Goal: Task Accomplishment & Management: Manage account settings

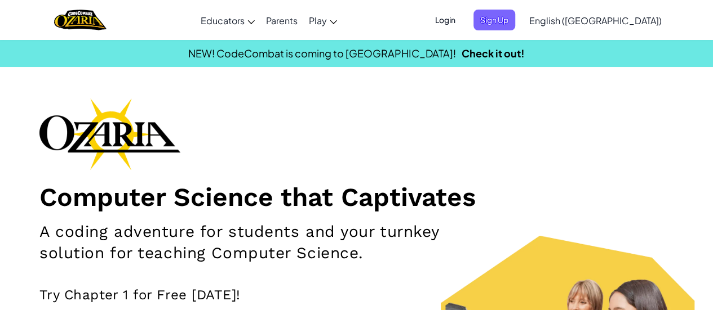
click at [462, 22] on span "Login" at bounding box center [445, 20] width 34 height 21
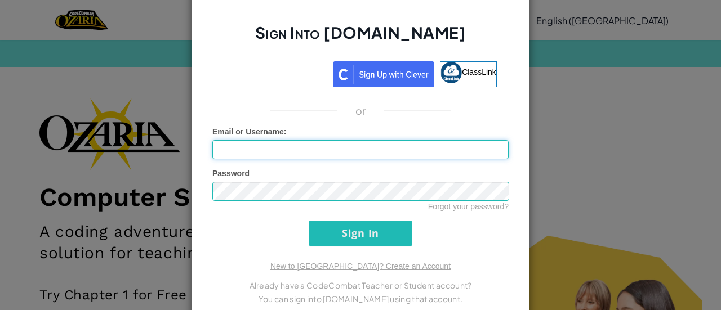
click at [443, 149] on input "Email or Username :" at bounding box center [360, 149] width 296 height 19
click at [315, 149] on input "Email or Username :" at bounding box center [360, 149] width 296 height 19
click at [318, 136] on div "Email or Username :" at bounding box center [360, 142] width 296 height 33
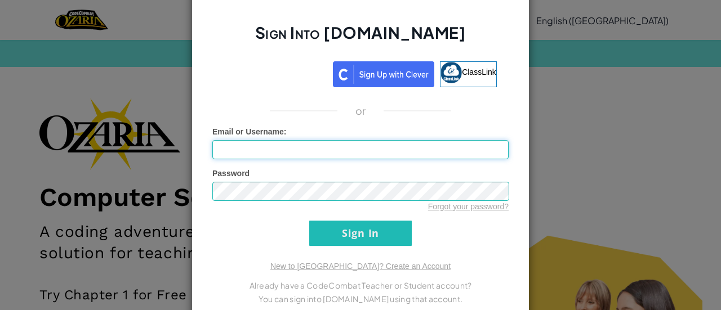
click at [300, 156] on input "Email or Username :" at bounding box center [360, 149] width 296 height 19
